Goal: Task Accomplishment & Management: Use online tool/utility

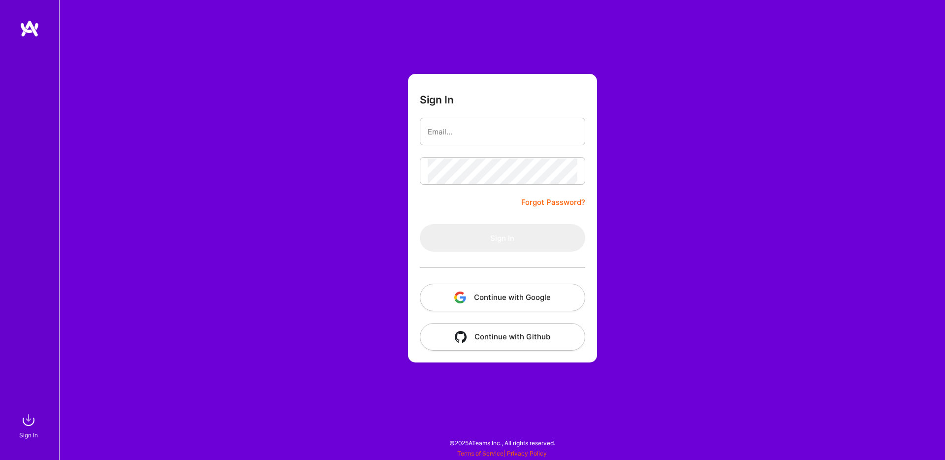
click at [495, 295] on button "Continue with Google" at bounding box center [502, 298] width 165 height 28
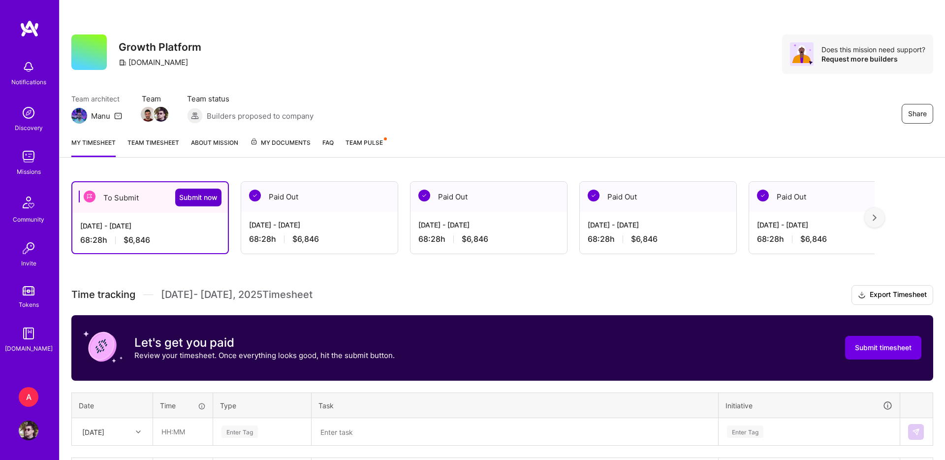
click at [205, 194] on span "Submit now" at bounding box center [198, 197] width 38 height 10
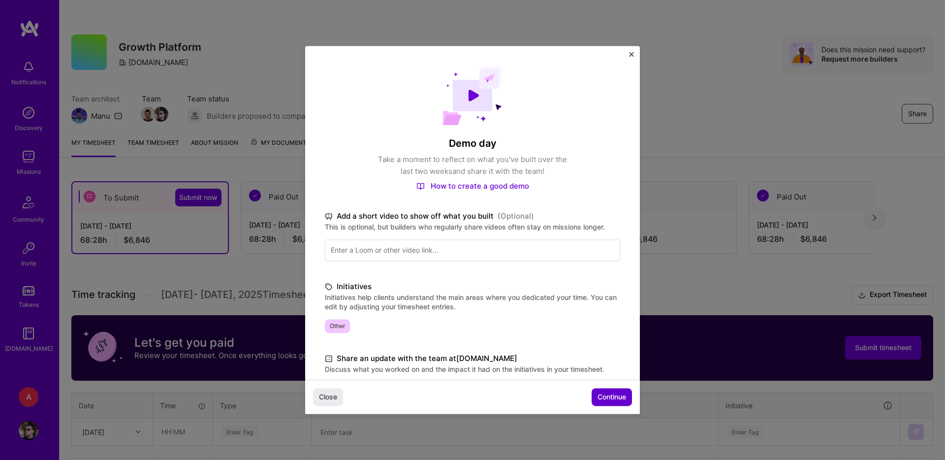
click at [599, 397] on span "Continue" at bounding box center [612, 397] width 29 height 10
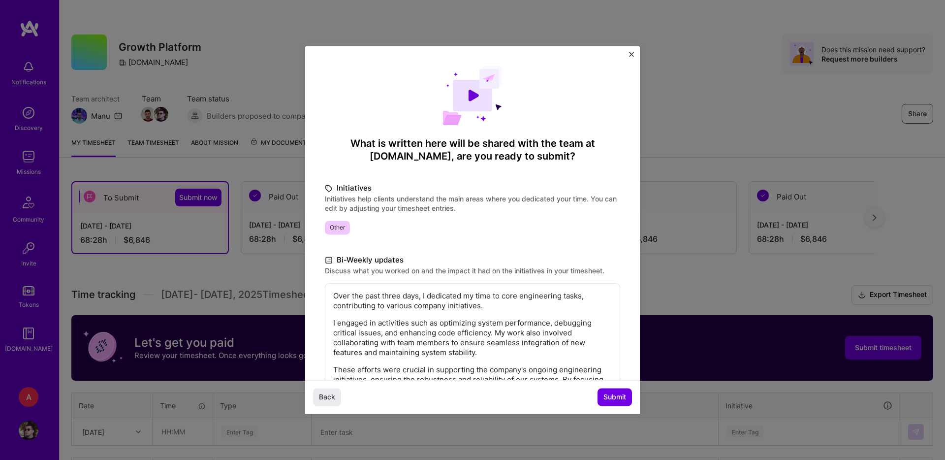
scroll to position [96, 0]
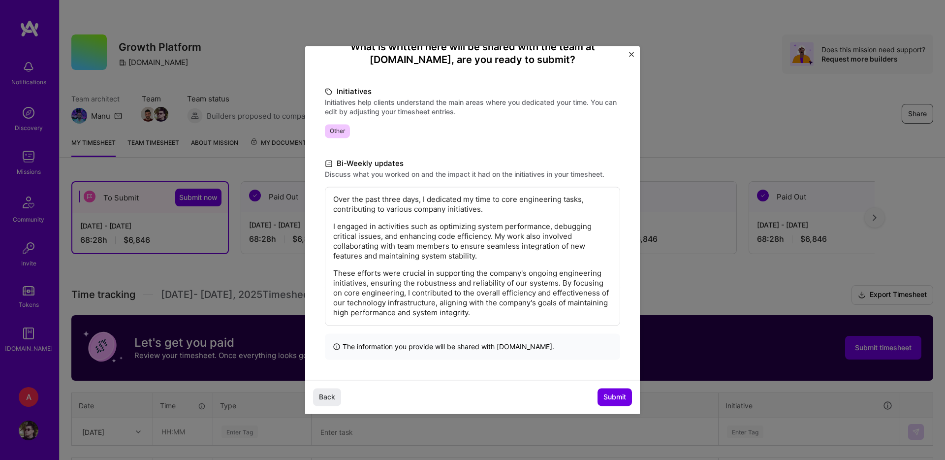
click at [565, 304] on p "These efforts were crucial in supporting the company's ongoing engineering init…" at bounding box center [472, 292] width 279 height 49
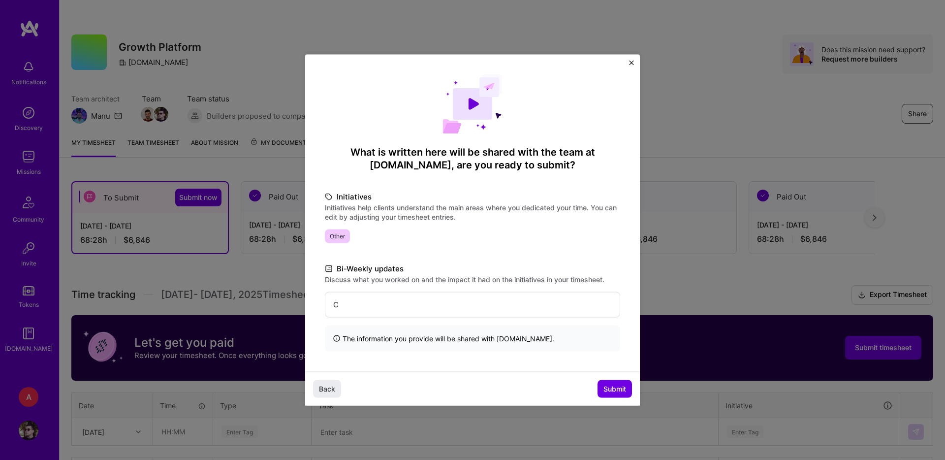
scroll to position [0, 0]
click at [612, 388] on span "Submit" at bounding box center [614, 388] width 23 height 10
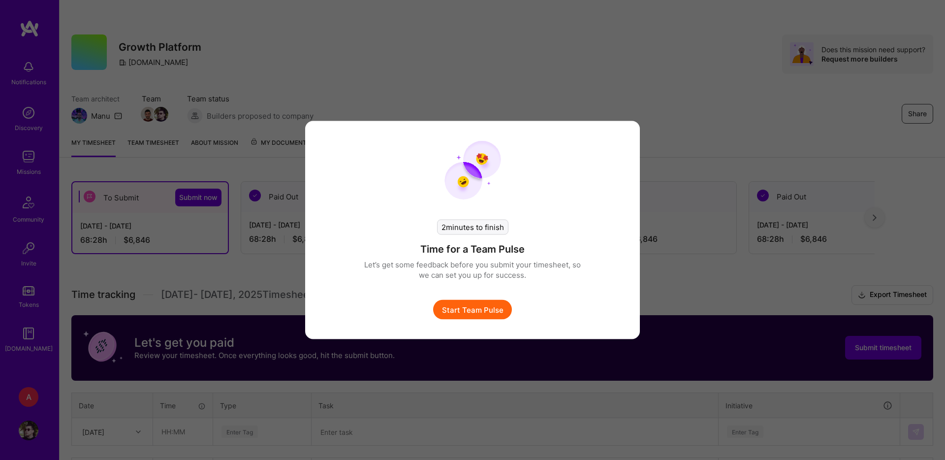
click at [484, 303] on button "Start Team Pulse" at bounding box center [472, 310] width 79 height 20
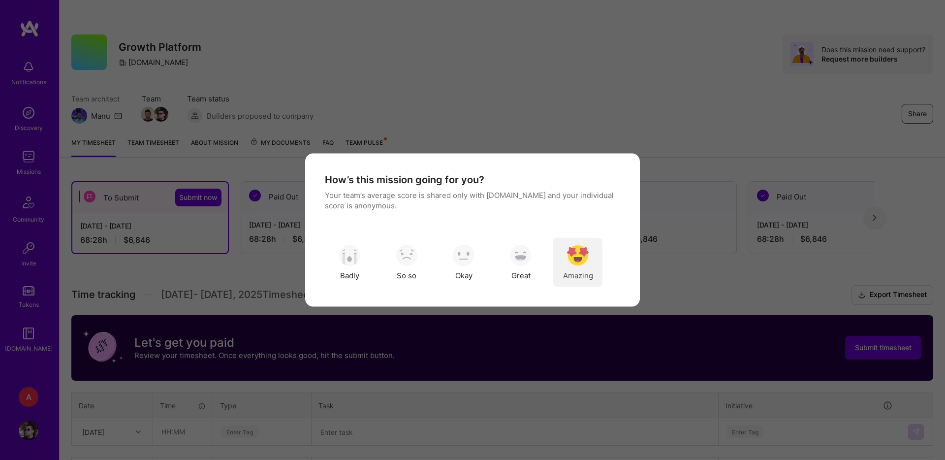
click at [578, 266] on div "Amazing" at bounding box center [577, 262] width 49 height 49
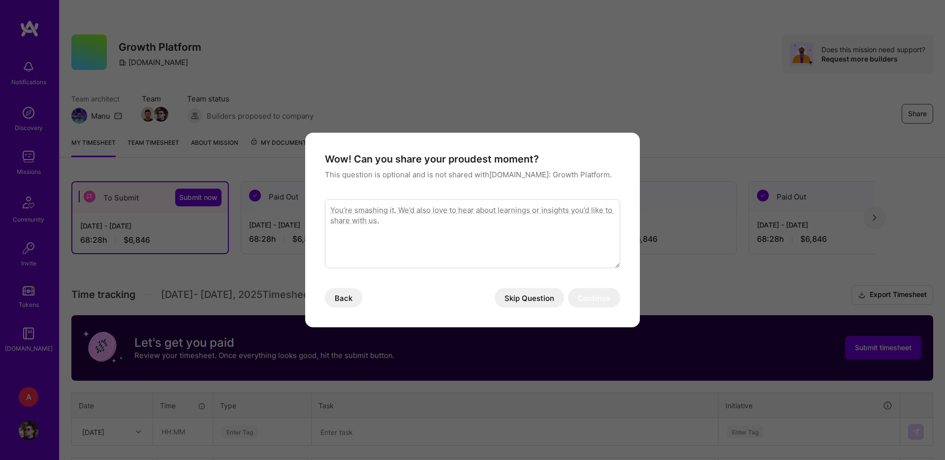
click at [512, 302] on button "Skip Question" at bounding box center [529, 298] width 69 height 20
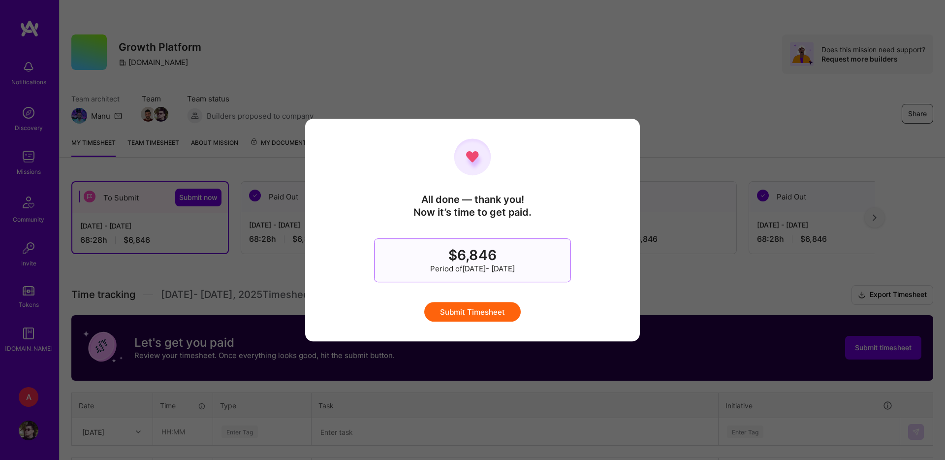
click at [511, 316] on button "Submit Timesheet" at bounding box center [472, 312] width 96 height 20
